Goal: Task Accomplishment & Management: Manage account settings

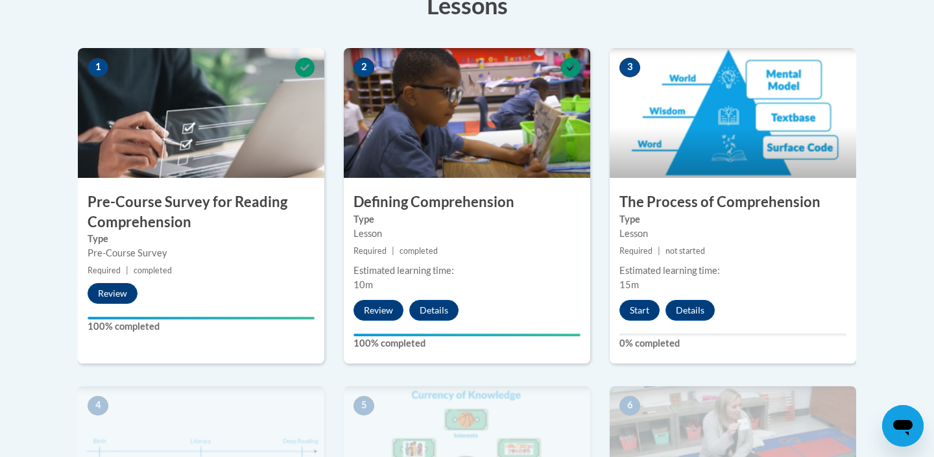
scroll to position [387, 0]
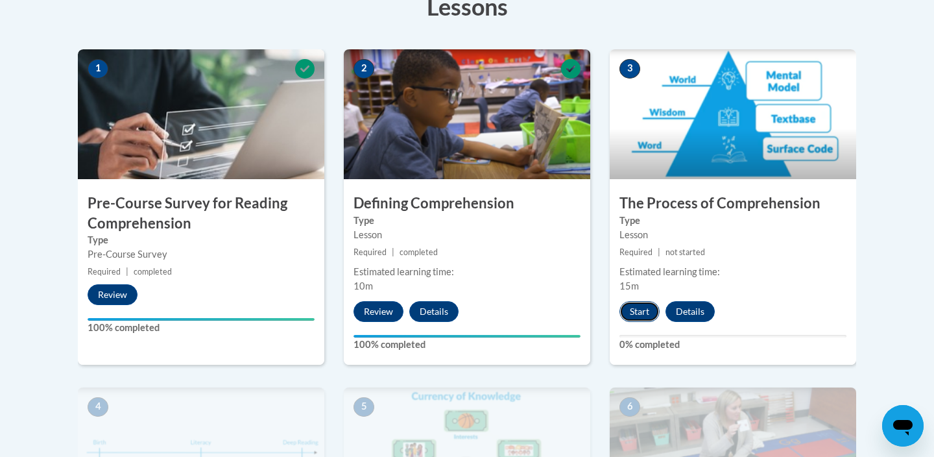
click at [638, 308] on button "Start" at bounding box center [640, 311] width 40 height 21
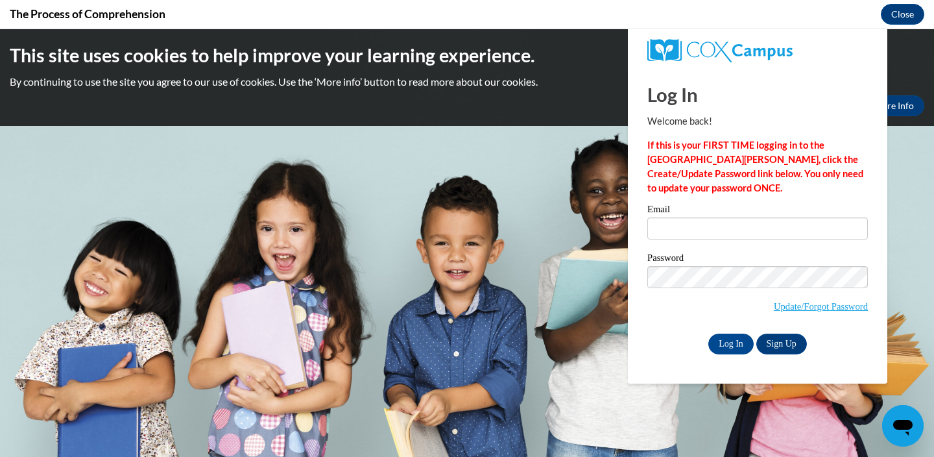
scroll to position [0, 0]
type input "[EMAIL_ADDRESS][DOMAIN_NAME]"
click at [732, 341] on input "Log In" at bounding box center [730, 343] width 45 height 21
